Goal: Task Accomplishment & Management: Manage account settings

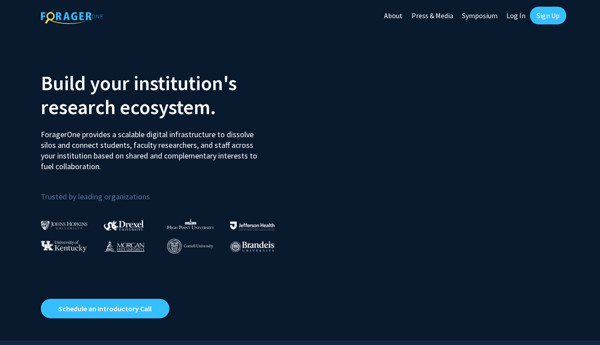
click at [518, 15] on link "Log In" at bounding box center [516, 15] width 28 height 31
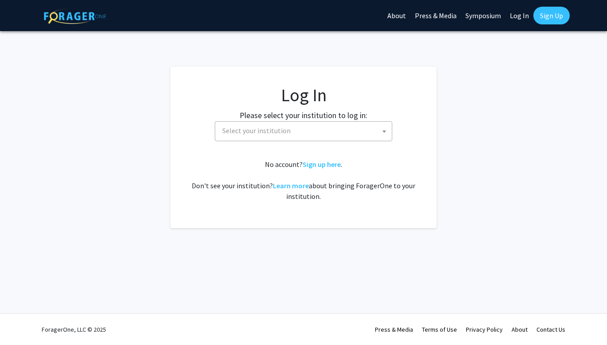
click at [262, 141] on fg-card-body "Log In Please select your institution to log in: [GEOGRAPHIC_DATA] [GEOGRAPHIC_…" at bounding box center [303, 147] width 231 height 126
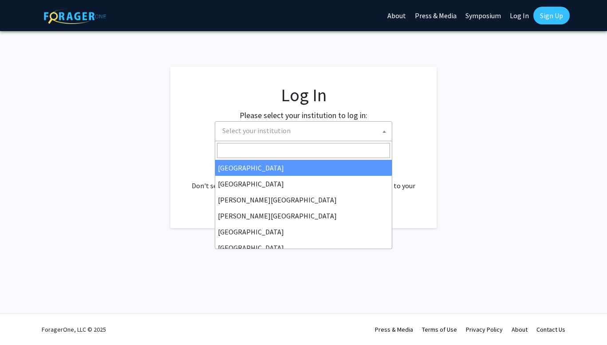
click at [257, 134] on span "Select your institution" at bounding box center [256, 130] width 68 height 9
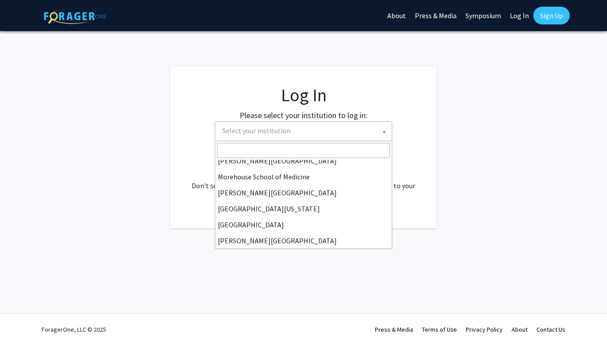
scroll to position [235, 0]
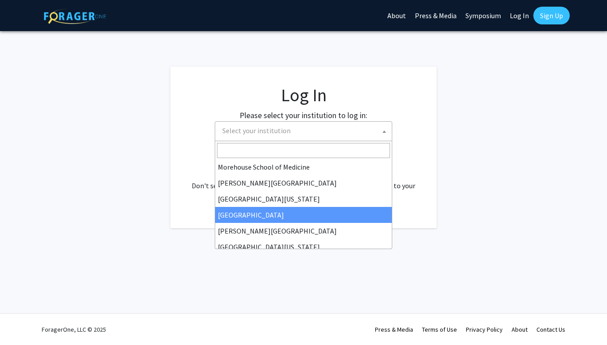
select select "4"
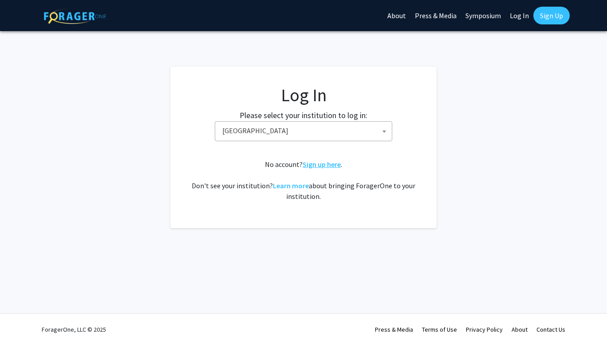
click at [319, 168] on link "Sign up here" at bounding box center [322, 164] width 38 height 9
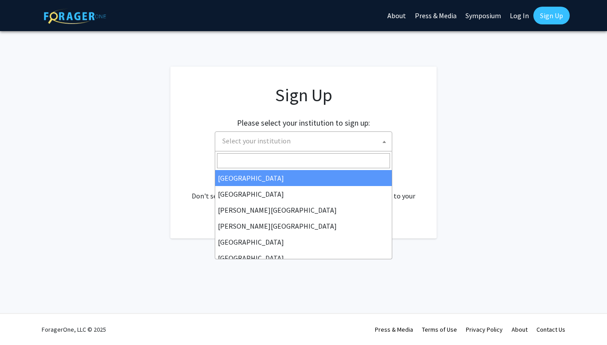
click at [290, 141] on span "Select your institution" at bounding box center [305, 141] width 173 height 18
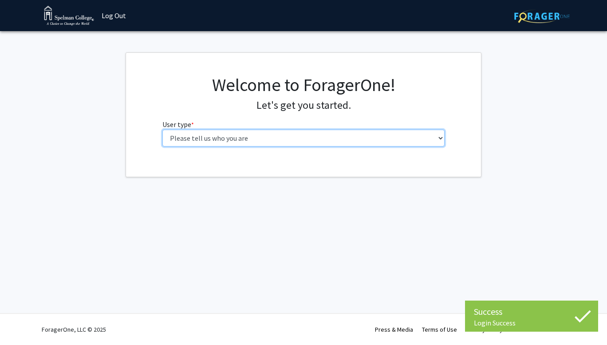
click at [306, 140] on select "Please tell us who you are Undergraduate Student Master's Student Doctoral Cand…" at bounding box center [303, 138] width 283 height 17
select select "1: undergrad"
click at [162, 130] on select "Please tell us who you are Undergraduate Student Master's Student Doctoral Cand…" at bounding box center [303, 138] width 283 height 17
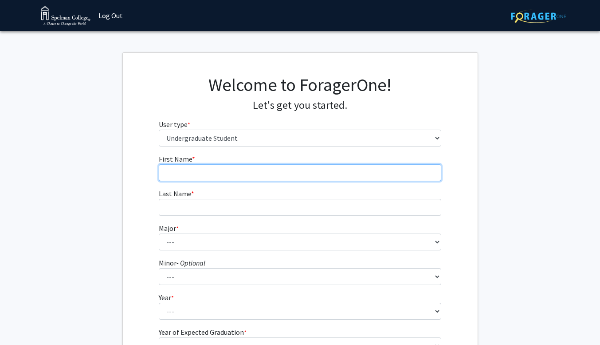
click at [252, 166] on input "First Name * required" at bounding box center [300, 172] width 283 height 17
type input "Keyera"
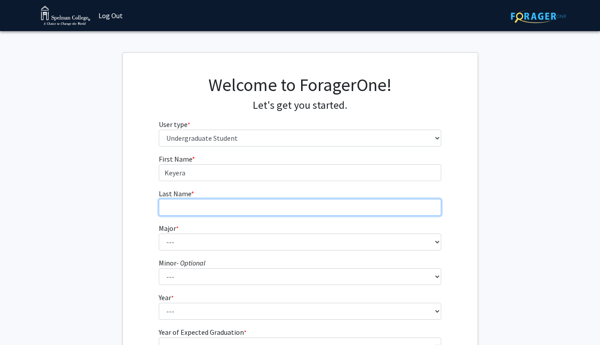
click at [193, 212] on input "Last Name * required" at bounding box center [300, 207] width 283 height 17
type input "Gordon"
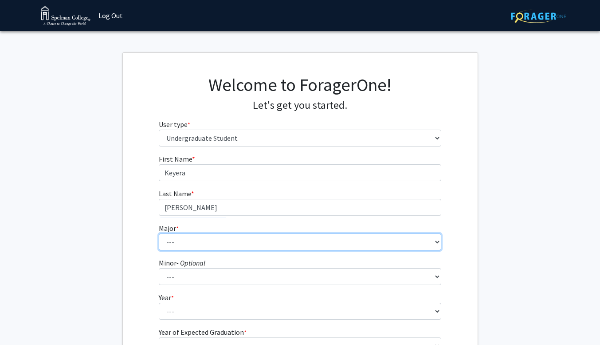
click at [185, 233] on select "--- Art Art History Biochemistry Biology Chemistry Comparative Women’s Studies …" at bounding box center [300, 241] width 283 height 17
select select "14: 260"
click at [159, 233] on select "--- Art Art History Biochemistry Biology Chemistry Comparative Women’s Studies …" at bounding box center [300, 241] width 283 height 17
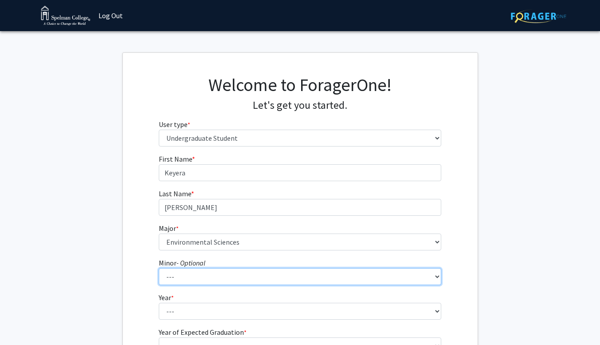
click at [214, 280] on select "--- African Diaspora Studies Anthropology Art History Asian Studies Biochemistr…" at bounding box center [300, 276] width 283 height 17
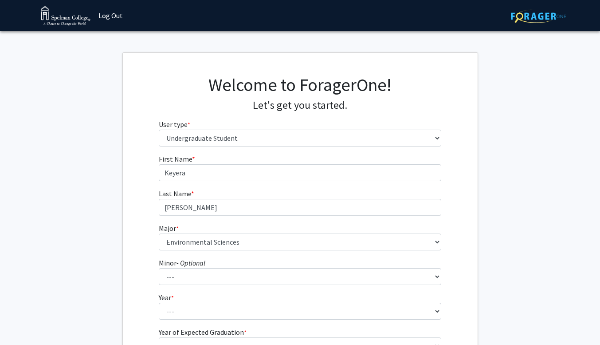
click at [514, 183] on fg-get-started "Welcome to ForagerOne! Let's get you started. User type * required Please tell …" at bounding box center [300, 227] width 600 height 350
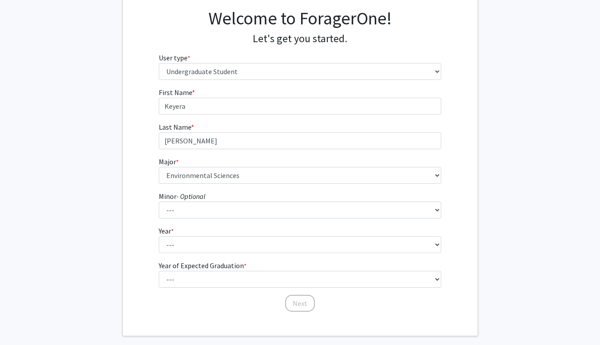
scroll to position [67, 0]
click at [311, 232] on fg-select "Year * required --- First-year Sophomore Junior Senior Postbaccalaureate Certif…" at bounding box center [300, 239] width 283 height 28
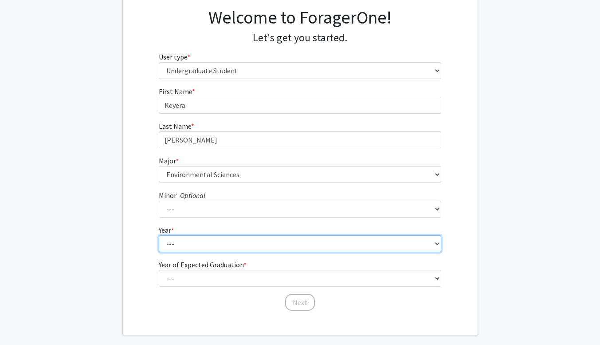
click at [304, 251] on select "--- First-year Sophomore Junior Senior Postbaccalaureate Certificate" at bounding box center [300, 243] width 283 height 17
select select "2: sophomore"
click at [159, 235] on select "--- First-year Sophomore Junior Senior Postbaccalaureate Certificate" at bounding box center [300, 243] width 283 height 17
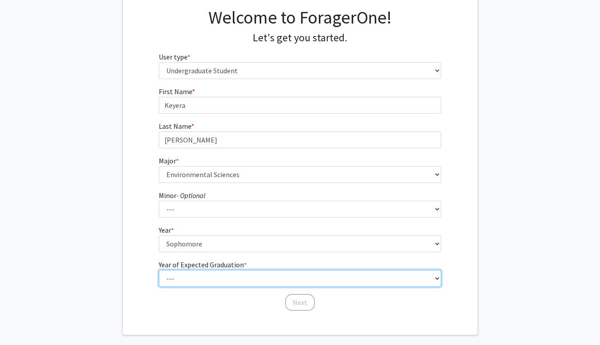
click at [252, 280] on select "--- 2025 2026 2027 2028 2029 2030 2031 2032 2033 2034" at bounding box center [300, 278] width 283 height 17
select select "4: 2028"
click at [159, 270] on select "--- 2025 2026 2027 2028 2029 2030 2031 2032 2033 2034" at bounding box center [300, 278] width 283 height 17
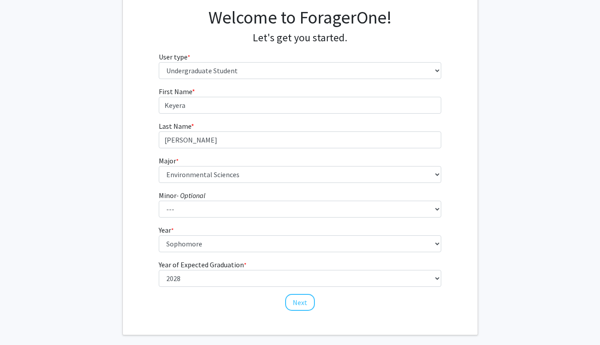
click at [205, 193] on icon "- Optional" at bounding box center [191, 195] width 29 height 9
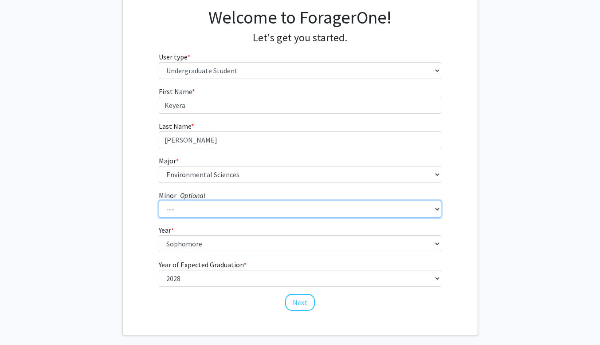
click at [205, 201] on select "--- African Diaspora Studies Anthropology Art History Asian Studies Biochemistr…" at bounding box center [300, 209] width 283 height 17
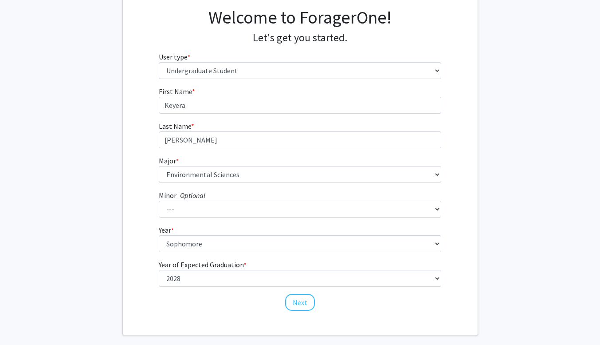
click at [491, 246] on fg-get-started "Welcome to ForagerOne! Let's get you started. User type * required Please tell …" at bounding box center [300, 160] width 600 height 350
click at [305, 304] on button "Next" at bounding box center [300, 302] width 30 height 17
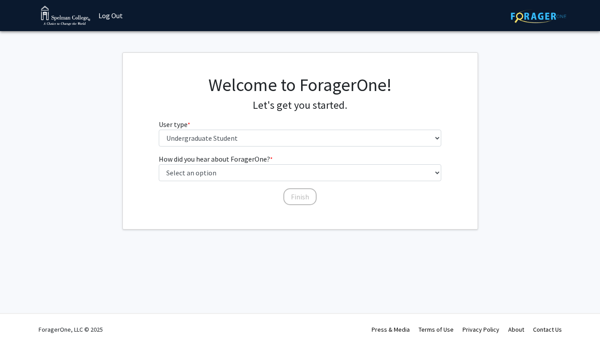
scroll to position [0, 0]
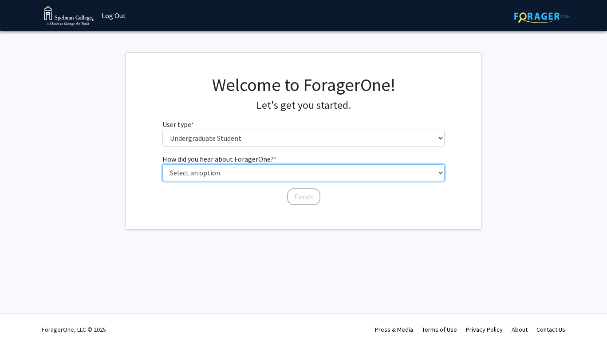
click at [232, 174] on select "Select an option Peer/student recommendation Faculty/staff recommendation Unive…" at bounding box center [303, 172] width 283 height 17
select select "2: faculty_recommendation"
click at [162, 164] on select "Select an option Peer/student recommendation Faculty/staff recommendation Unive…" at bounding box center [303, 172] width 283 height 17
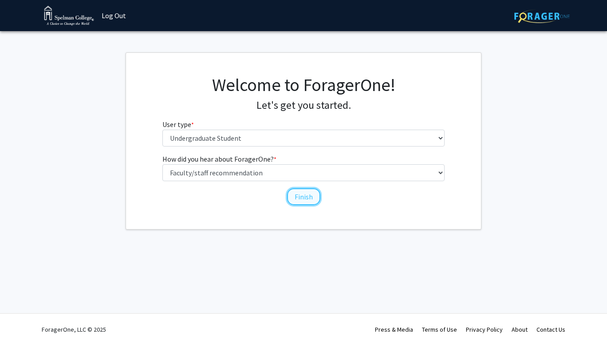
click at [307, 195] on button "Finish" at bounding box center [303, 196] width 33 height 17
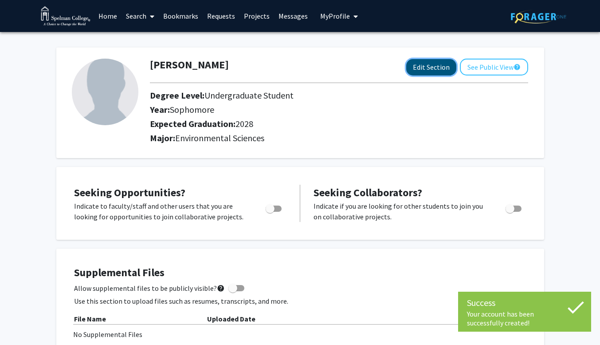
click at [433, 71] on button "Edit Section" at bounding box center [431, 67] width 50 height 16
select select "sophomore"
select select "2028"
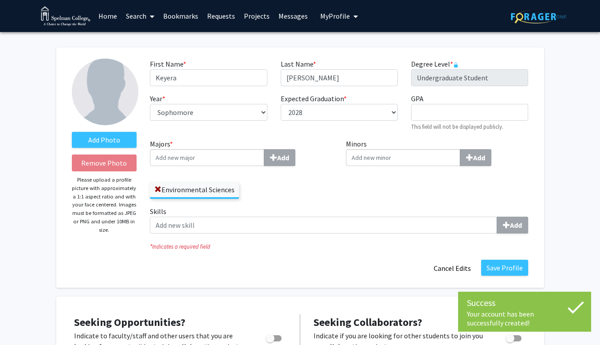
click at [114, 100] on img at bounding box center [105, 92] width 67 height 67
click at [102, 134] on label "Add Photo" at bounding box center [104, 140] width 65 height 16
click at [0, 0] on input "Add Photo" at bounding box center [0, 0] width 0 height 0
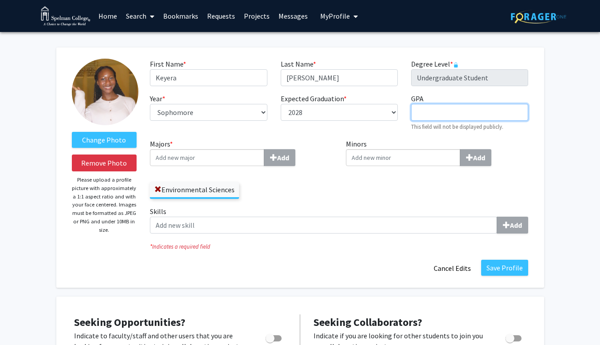
click at [442, 110] on input "GPA required" at bounding box center [469, 112] width 117 height 17
type input "3.82"
click at [385, 131] on div "Expected Graduation * required --- 2018 2019 2020 2021 2022 2023 2024 2025 2026…" at bounding box center [339, 112] width 130 height 38
click at [213, 151] on input "Majors * Add" at bounding box center [207, 157] width 114 height 17
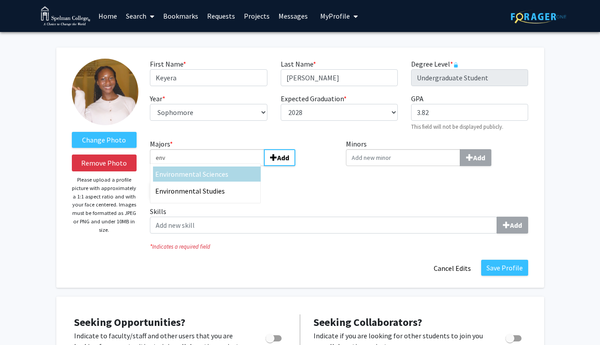
click at [210, 177] on span "ironmental Sciences" at bounding box center [197, 174] width 62 height 9
click at [210, 166] on input "env" at bounding box center [207, 157] width 114 height 17
type input "Environmental Sciences"
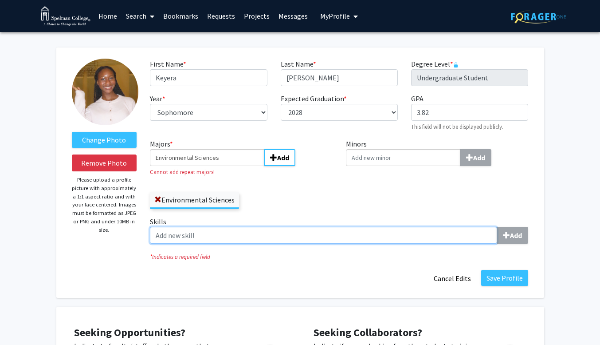
click at [339, 243] on input "Skills Add" at bounding box center [323, 235] width 347 height 17
click at [337, 238] on input "Skills Add" at bounding box center [323, 235] width 347 height 17
type input "s"
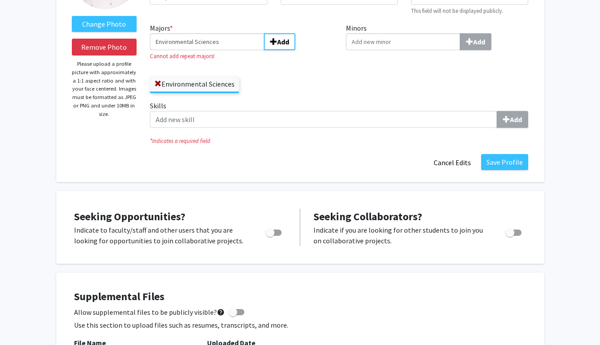
scroll to position [126, 0]
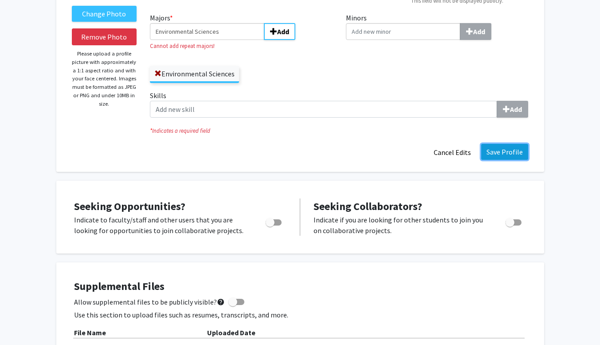
click at [511, 153] on button "Save Profile" at bounding box center [504, 152] width 47 height 16
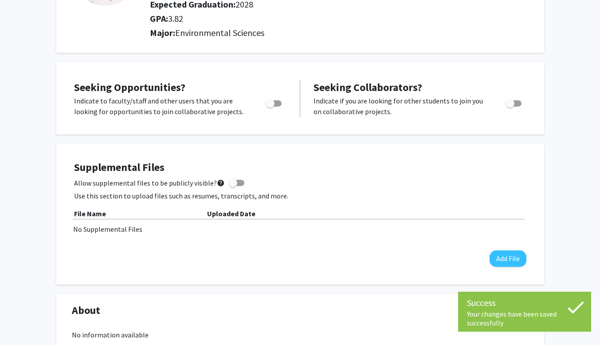
scroll to position [108, 0]
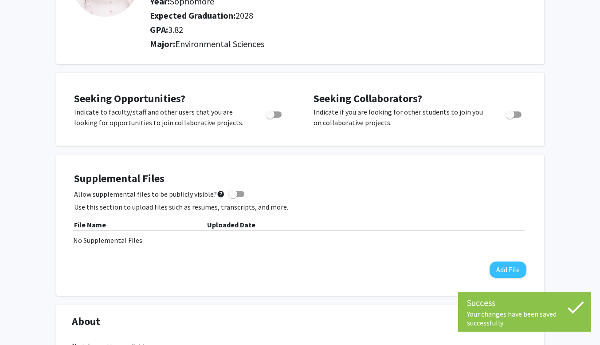
click at [275, 115] on span "Toggle" at bounding box center [274, 114] width 16 height 6
click at [270, 118] on input "Are you actively seeking opportunities?" at bounding box center [270, 118] width 0 height 0
checkbox input "true"
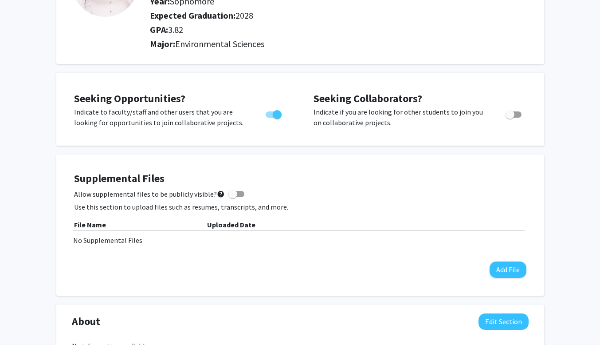
click at [518, 112] on span "Toggle" at bounding box center [514, 114] width 16 height 6
click at [510, 118] on input "Would you like to receive other student requests to work with you?" at bounding box center [510, 118] width 0 height 0
checkbox input "true"
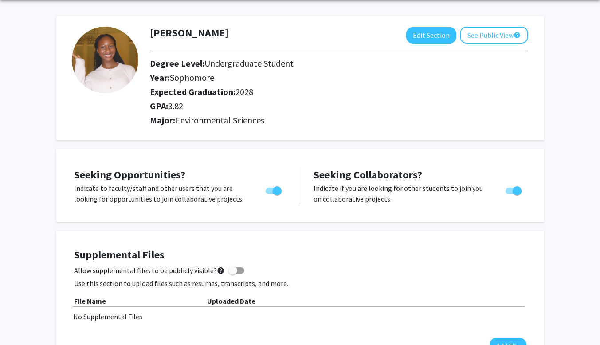
scroll to position [11, 0]
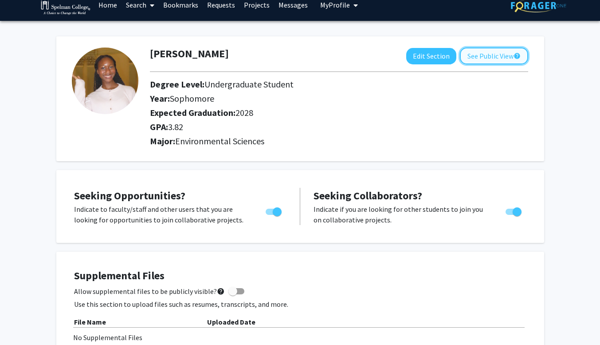
click at [502, 59] on button "See Public View help" at bounding box center [494, 55] width 68 height 17
